Goal: Find contact information: Find contact information

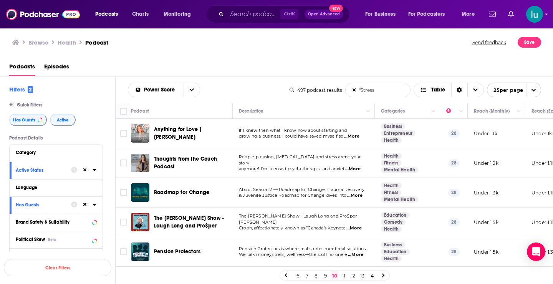
scroll to position [605, 0]
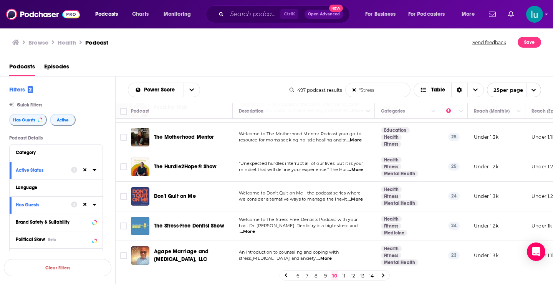
click at [341, 274] on link "11" at bounding box center [344, 275] width 8 height 9
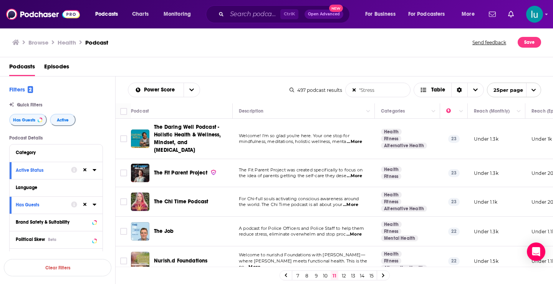
click at [358, 139] on span "...More" at bounding box center [354, 142] width 15 height 6
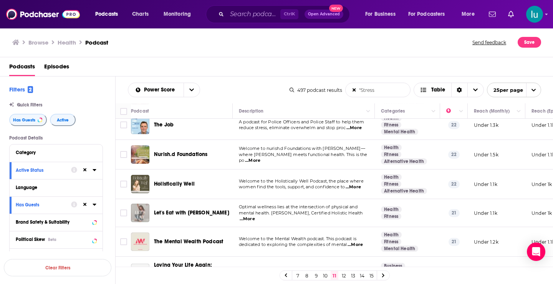
scroll to position [123, 0]
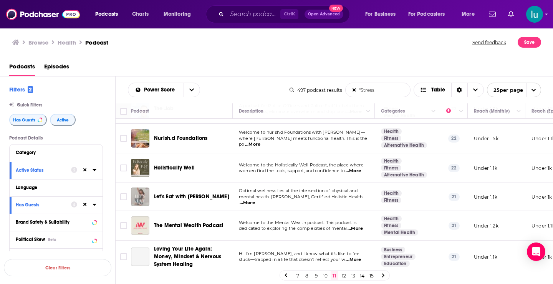
click at [355, 168] on span "...More" at bounding box center [353, 171] width 15 height 6
click at [355, 225] on span "...More" at bounding box center [355, 228] width 15 height 6
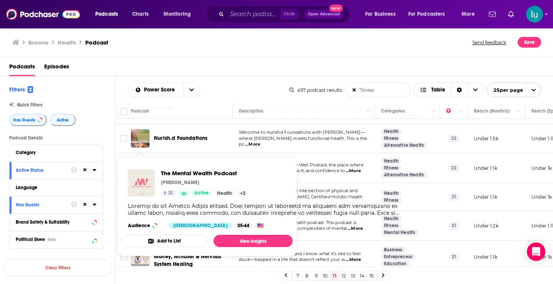
drag, startPoint x: 141, startPoint y: 216, endPoint x: 132, endPoint y: 192, distance: 25.5
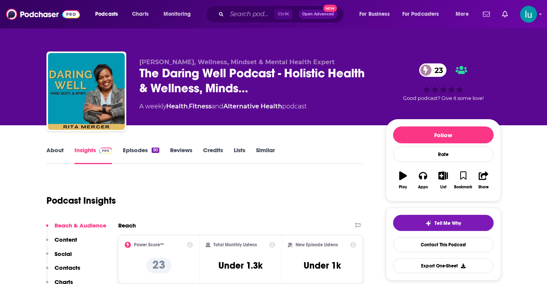
click at [129, 150] on link "Episodes 90" at bounding box center [141, 155] width 36 height 18
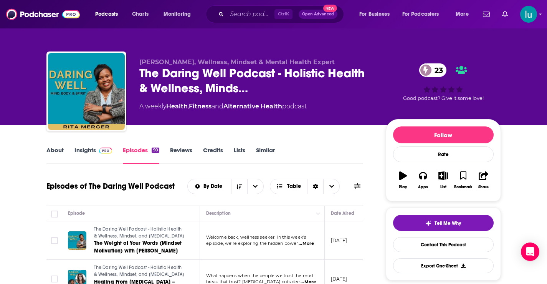
click at [56, 149] on link "About" at bounding box center [54, 155] width 17 height 18
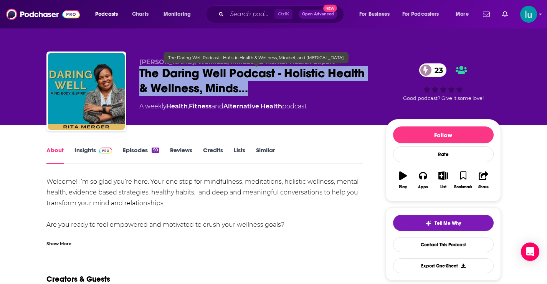
drag, startPoint x: 138, startPoint y: 68, endPoint x: 251, endPoint y: 87, distance: 114.5
click at [251, 87] on div "[PERSON_NAME], Wellness, Mindset & Mental Health Expert The Daring Well Podcast…" at bounding box center [273, 92] width 455 height 83
copy h1 "The Daring Well Podcast - Holistic Health & Wellness, Minds…"
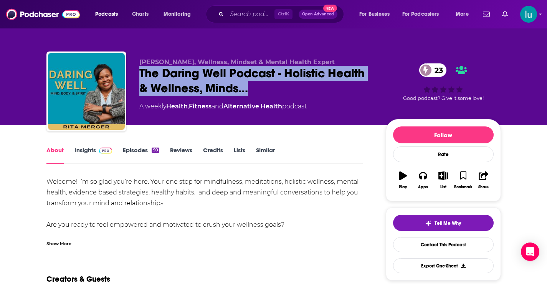
click at [79, 151] on link "Insights" at bounding box center [94, 155] width 38 height 18
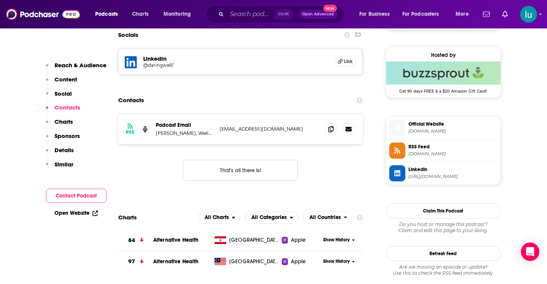
scroll to position [550, 0]
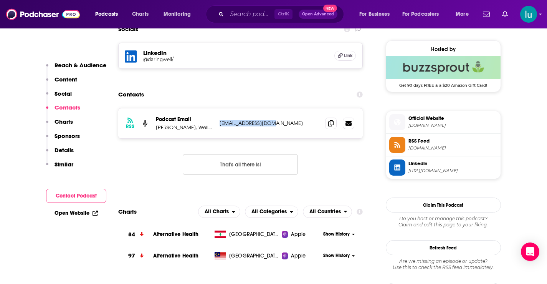
drag, startPoint x: 270, startPoint y: 121, endPoint x: 217, endPoint y: 124, distance: 52.8
click at [217, 124] on div "RSS Podcast Email [PERSON_NAME], Wellness Coach [EMAIL_ADDRESS][DOMAIN_NAME] [E…" at bounding box center [240, 123] width 245 height 30
copy p "[EMAIL_ADDRESS][DOMAIN_NAME]"
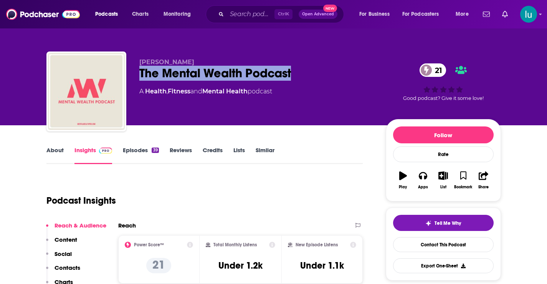
drag, startPoint x: 302, startPoint y: 71, endPoint x: 133, endPoint y: 69, distance: 169.0
click at [133, 69] on div "[PERSON_NAME] The Mental Wealth Podcast 21 A Health , Fitness and Mental Health…" at bounding box center [273, 92] width 455 height 83
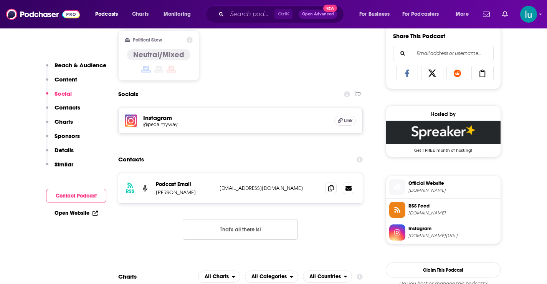
scroll to position [496, 0]
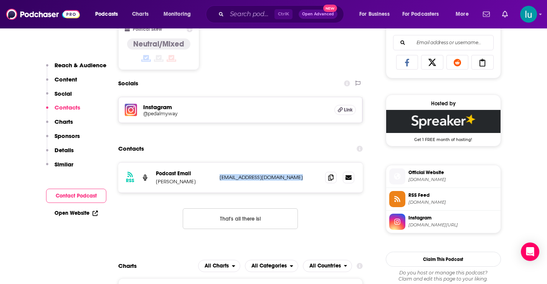
drag, startPoint x: 306, startPoint y: 178, endPoint x: 213, endPoint y: 181, distance: 93.4
click at [0, 0] on div "Podcast Email Mukund Murali pmwmentalwealthpod@gmail.com pmwmentalwealthpod@gma…" at bounding box center [0, 0] width 0 height 0
copy div "pmwmentalwealthpod@gmail.com"
